Goal: Learn about a topic

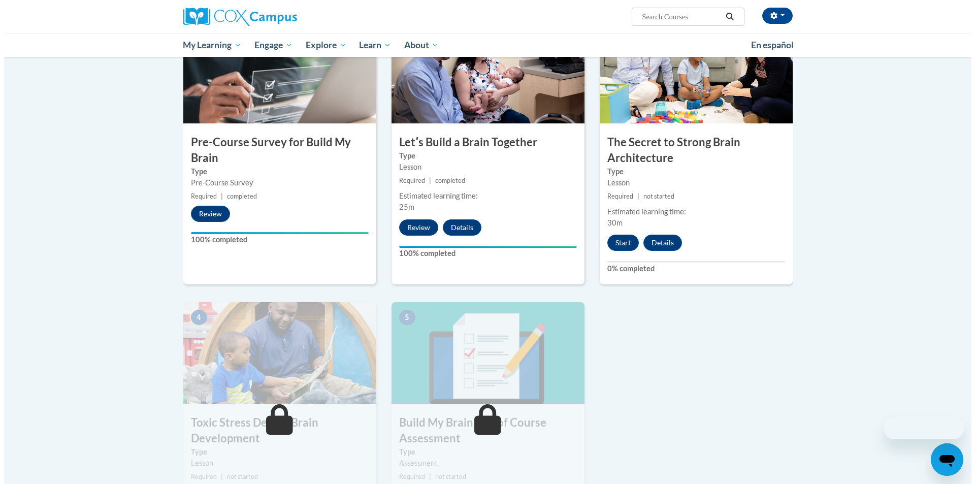
scroll to position [254, 0]
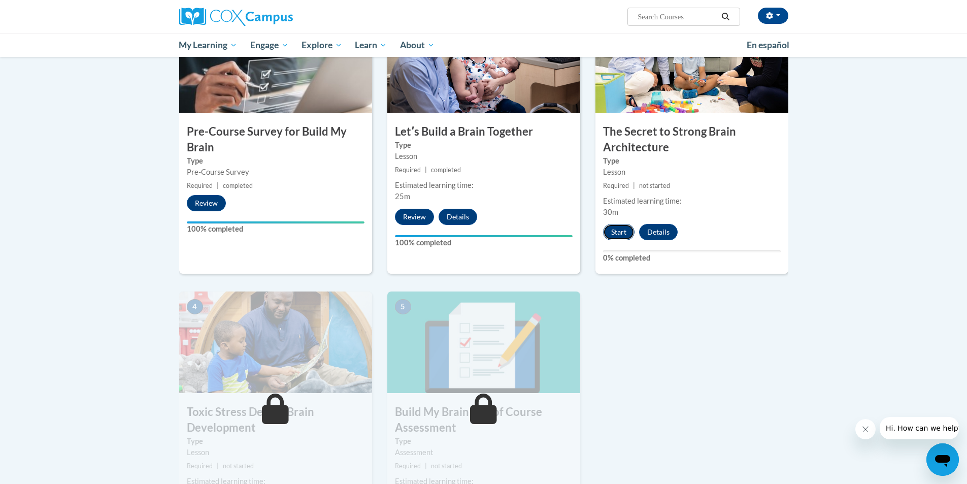
click at [617, 237] on button "Start" at bounding box center [618, 232] width 31 height 16
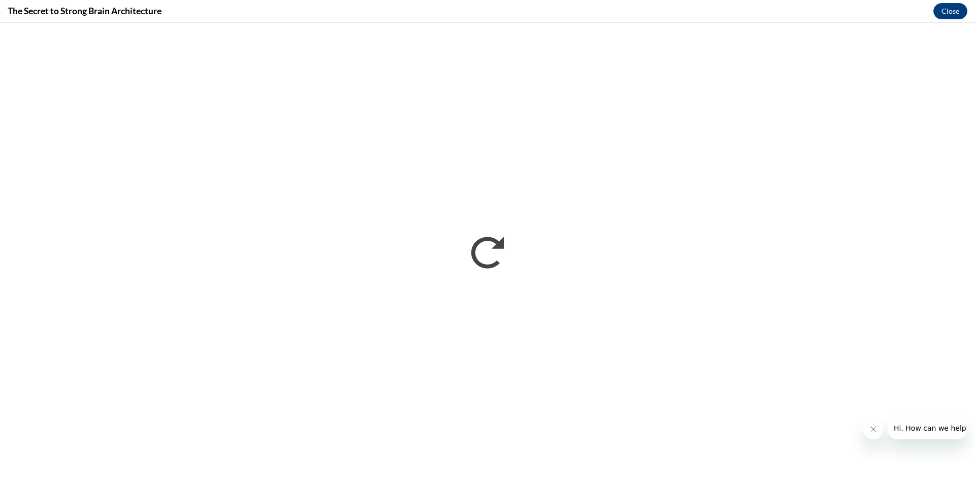
scroll to position [0, 0]
